Goal: Information Seeking & Learning: Learn about a topic

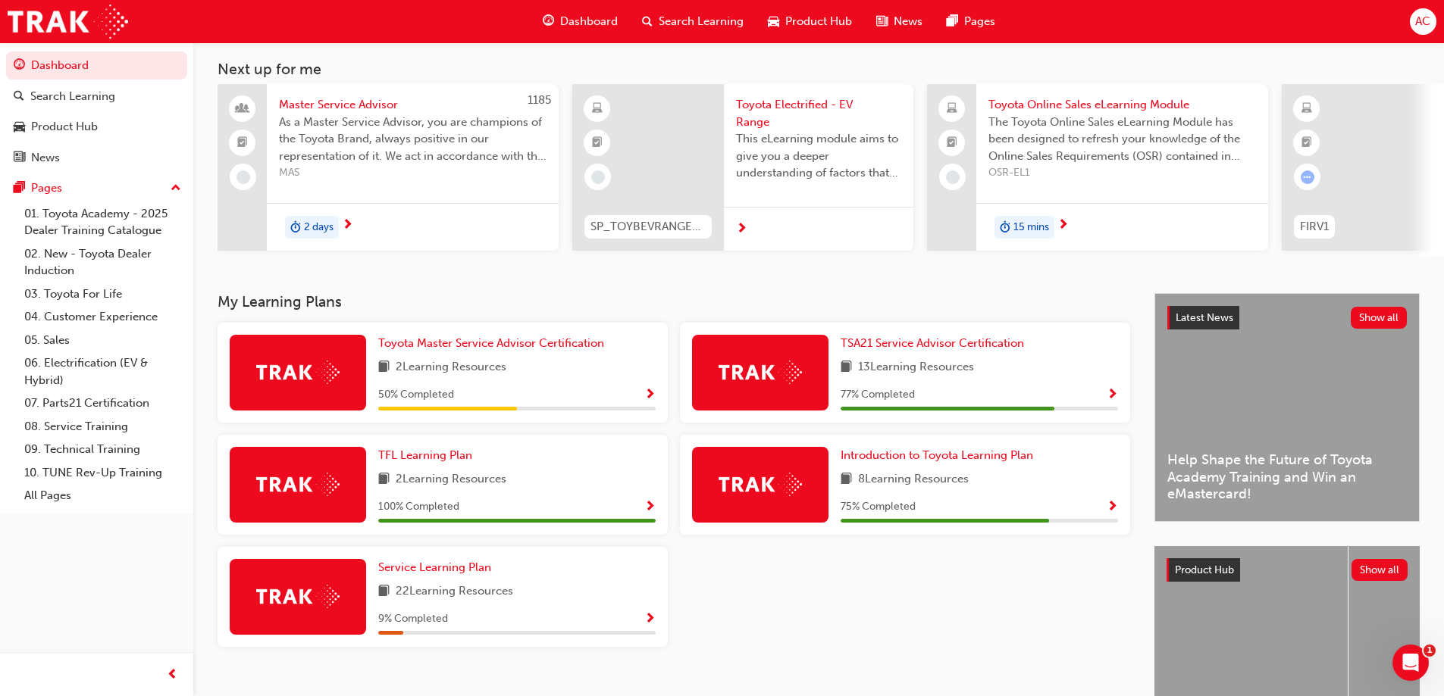
scroll to position [152, 0]
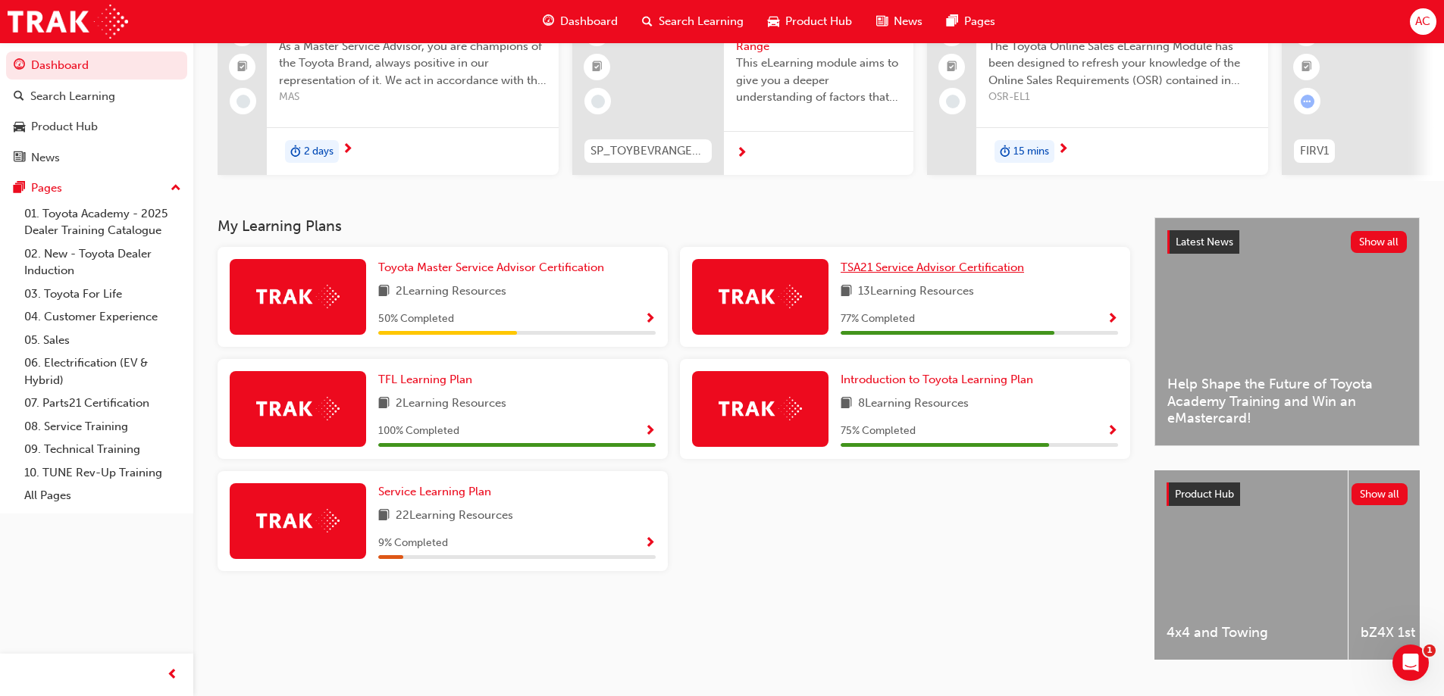
click at [948, 274] on span "TSA21 Service Advisor Certification" at bounding box center [931, 268] width 183 height 14
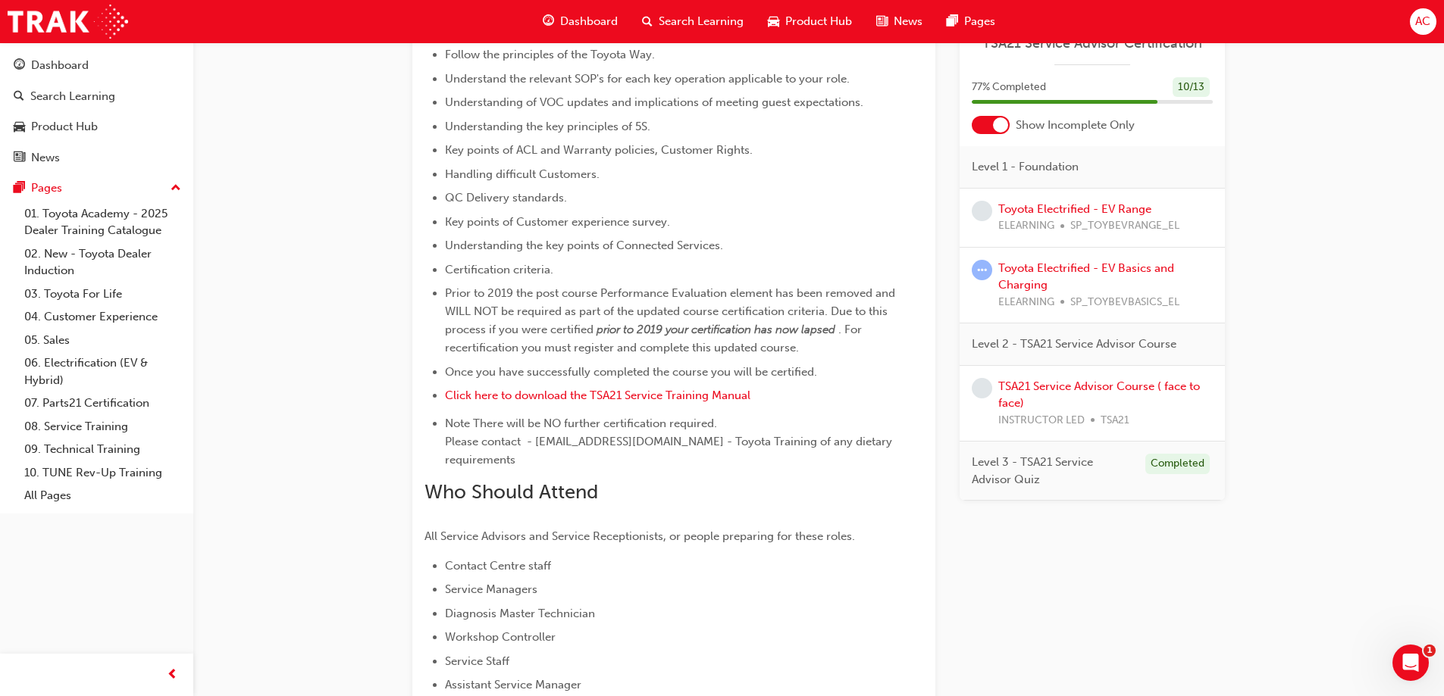
scroll to position [775, 0]
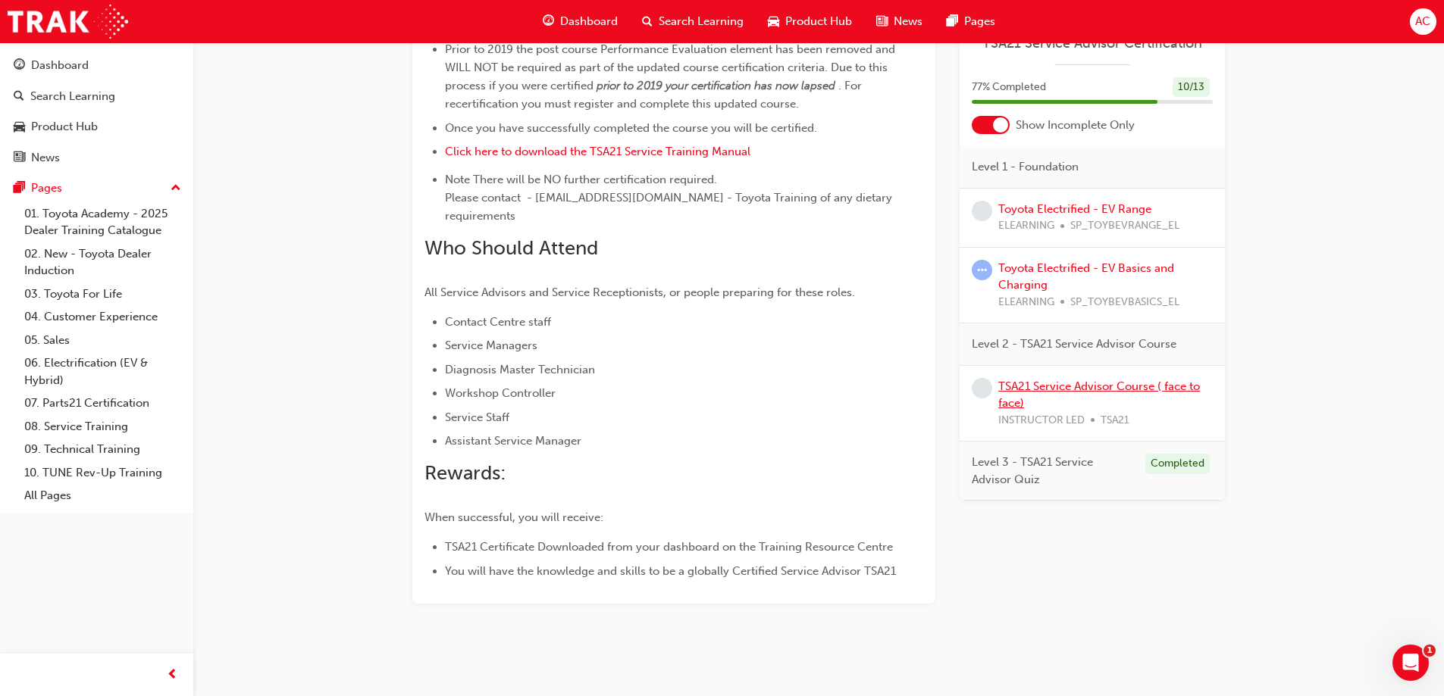
click at [1065, 382] on link "TSA21 Service Advisor Course ( face to face)" at bounding box center [1099, 395] width 202 height 31
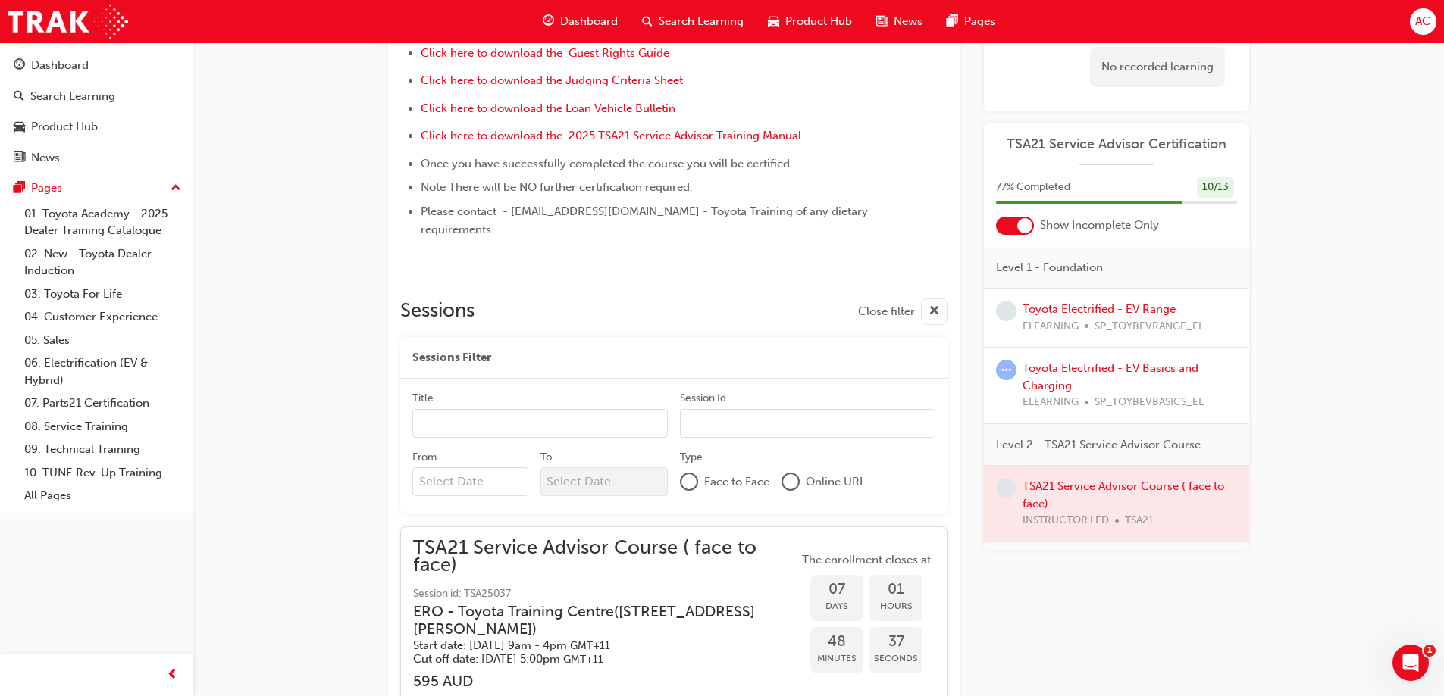
scroll to position [793, 0]
